Goal: Task Accomplishment & Management: Complete application form

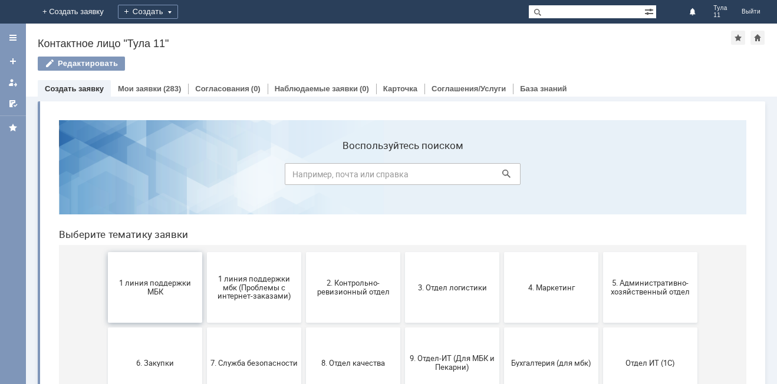
click at [139, 278] on button "1 линия поддержки МБК" at bounding box center [155, 287] width 94 height 71
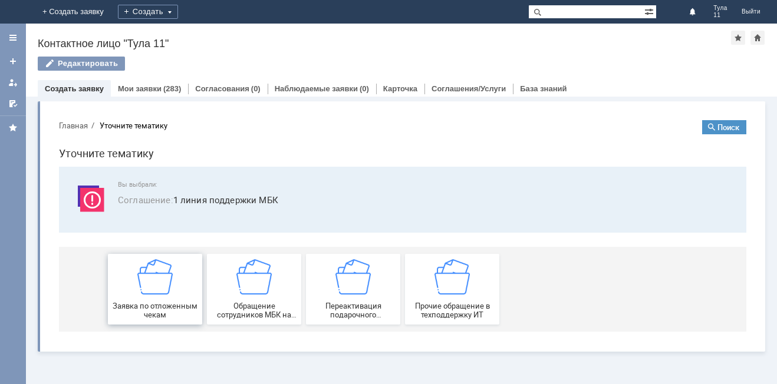
click at [147, 300] on div "Заявка по отложенным чекам" at bounding box center [154, 289] width 87 height 60
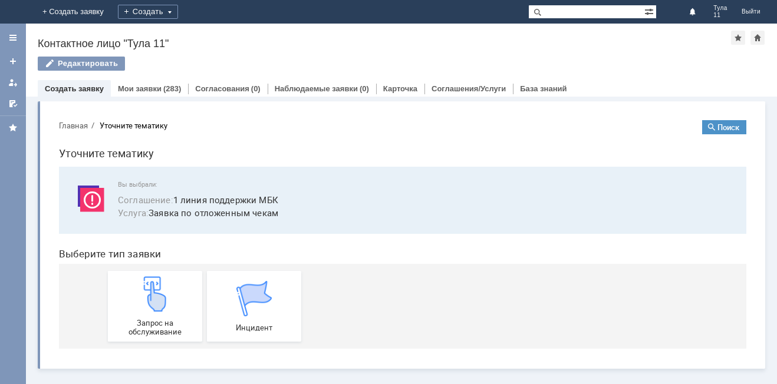
click at [147, 300] on img at bounding box center [154, 293] width 35 height 35
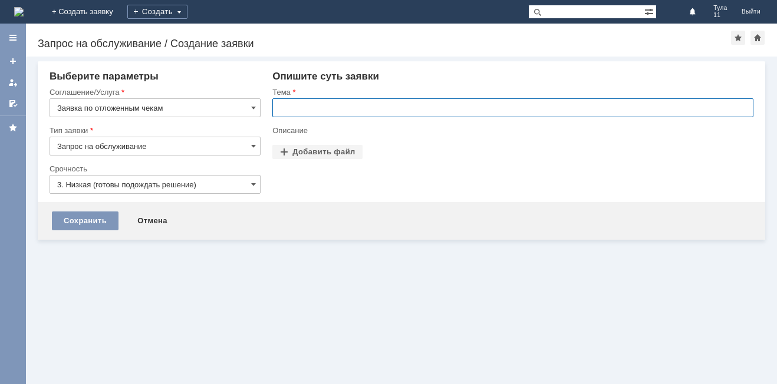
click at [345, 103] on input "text" at bounding box center [512, 107] width 481 height 19
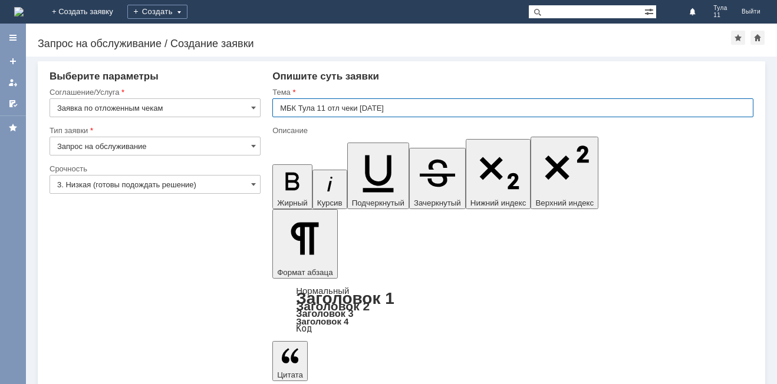
type input "МБК Тула 11 отл чеки [DATE]"
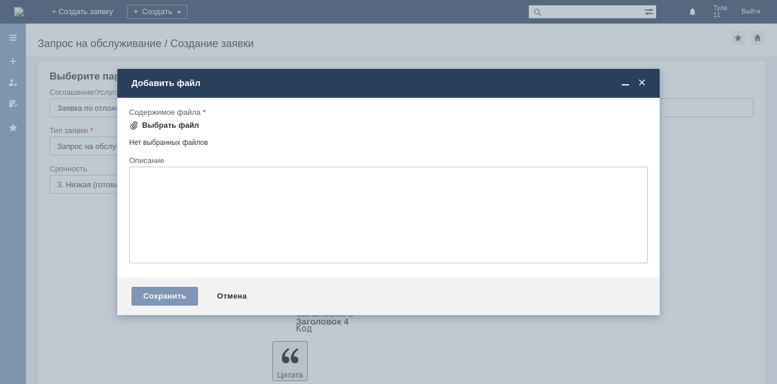
click at [170, 131] on div "Выбрать файл" at bounding box center [164, 125] width 70 height 14
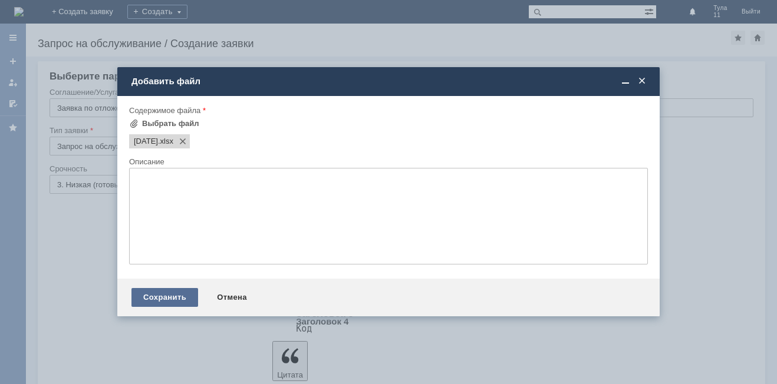
click at [165, 289] on div "Сохранить" at bounding box center [164, 297] width 67 height 19
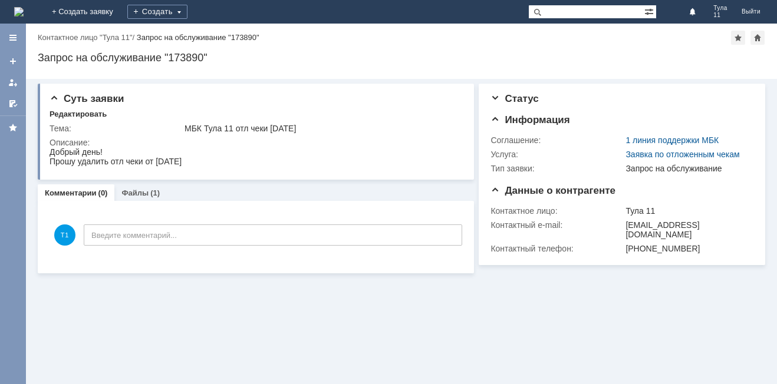
click at [24, 9] on img at bounding box center [18, 11] width 9 height 9
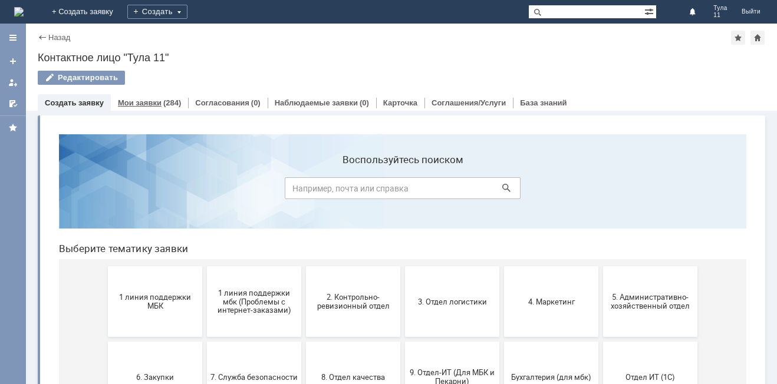
click at [148, 102] on link "Мои заявки" at bounding box center [140, 102] width 44 height 9
